Goal: Navigation & Orientation: Find specific page/section

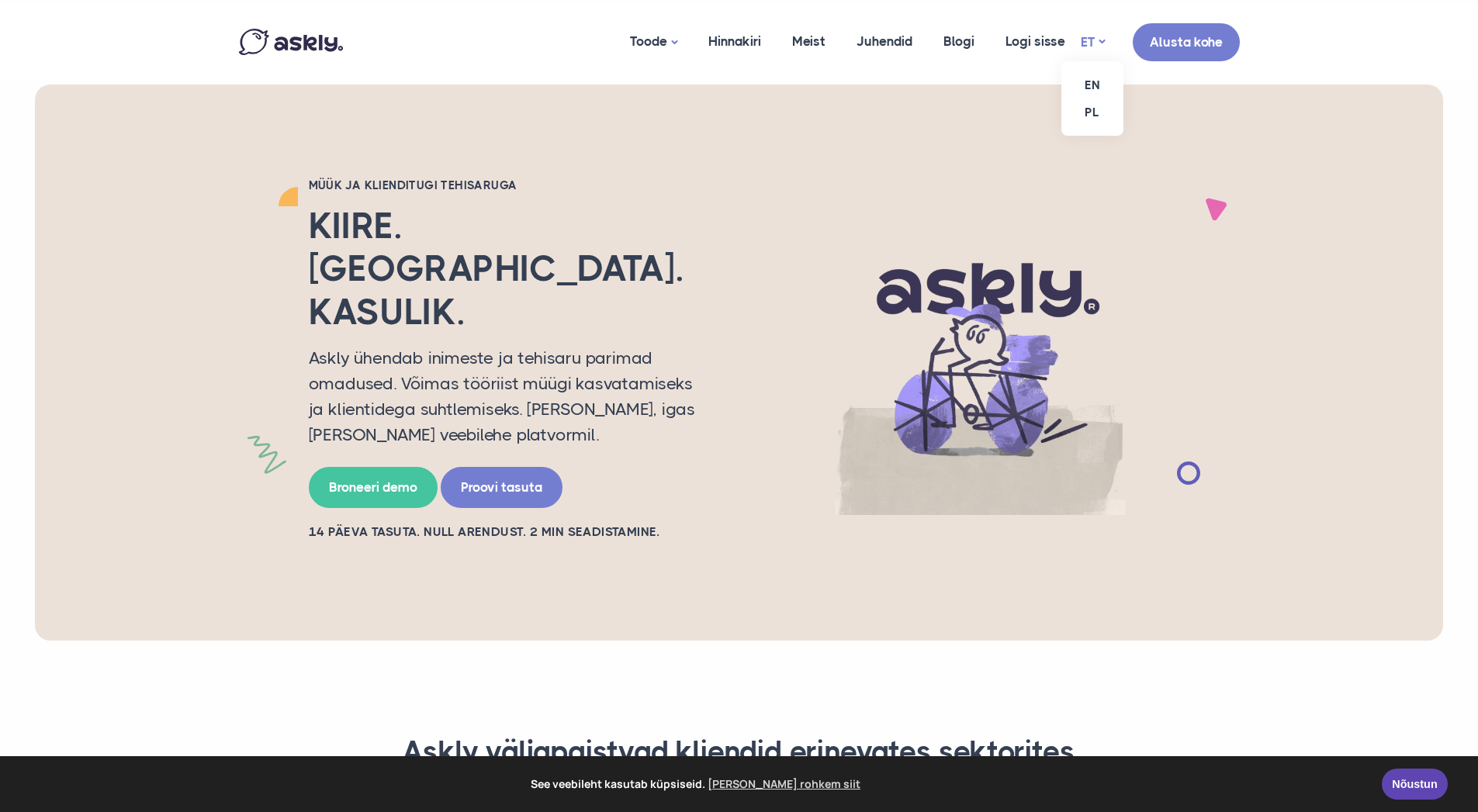
click at [1096, 39] on link "ET" at bounding box center [1093, 42] width 24 height 23
click at [1100, 82] on link "EN" at bounding box center [1093, 85] width 62 height 27
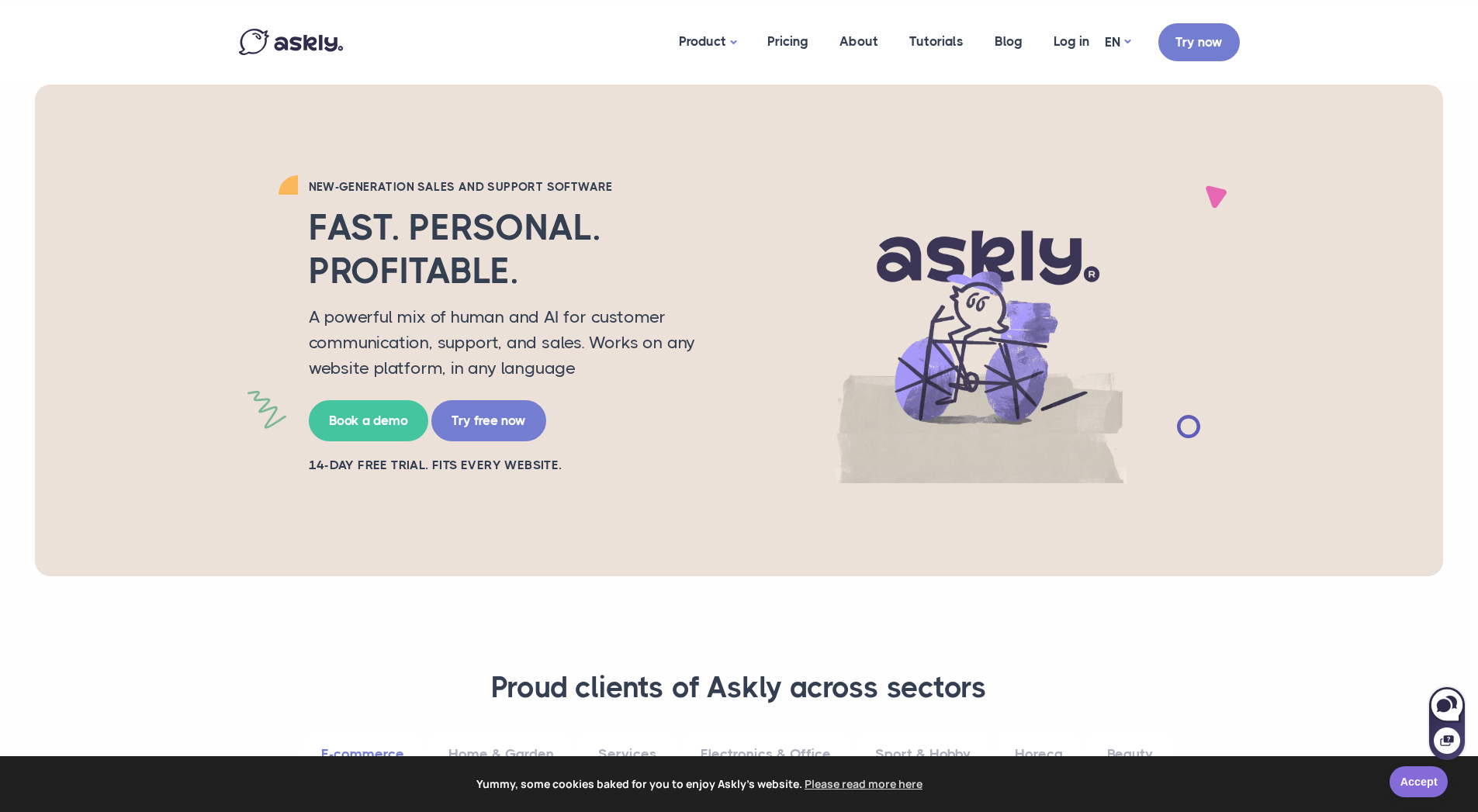
click at [1420, 784] on link "Accept" at bounding box center [1418, 781] width 58 height 31
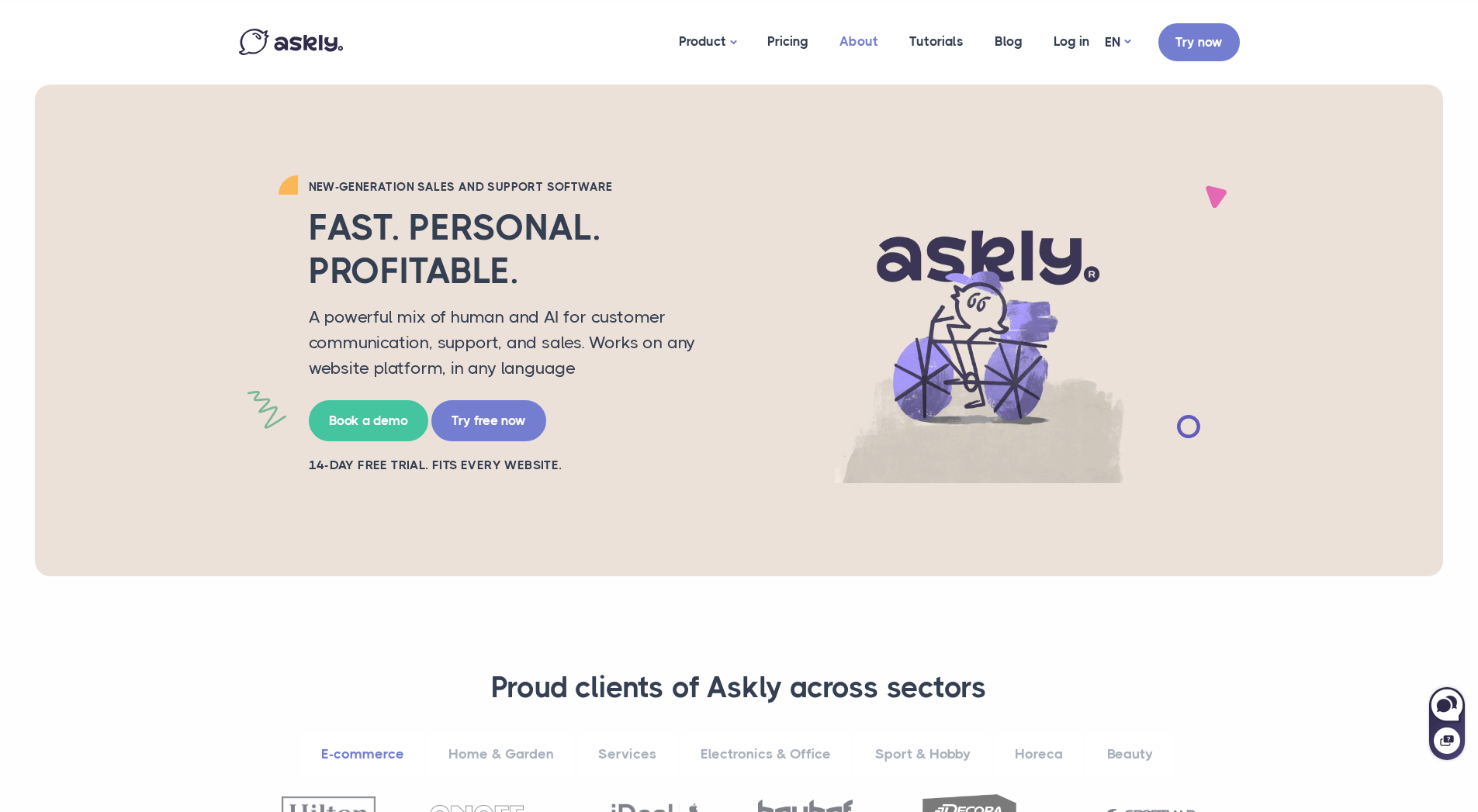
click at [868, 38] on link "About" at bounding box center [859, 42] width 70 height 75
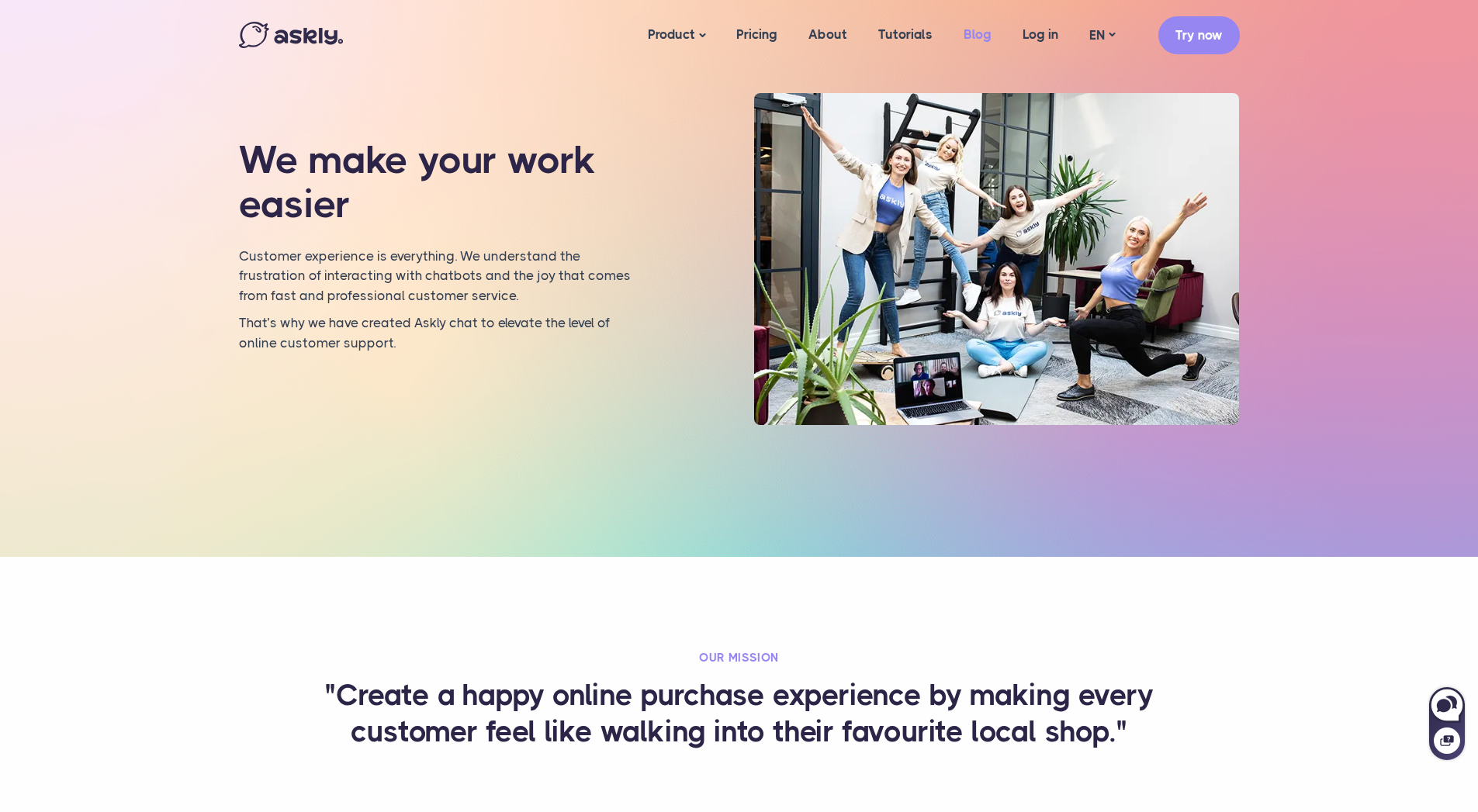
click at [985, 29] on link "Blog" at bounding box center [978, 34] width 59 height 60
